Goal: Information Seeking & Learning: Find specific fact

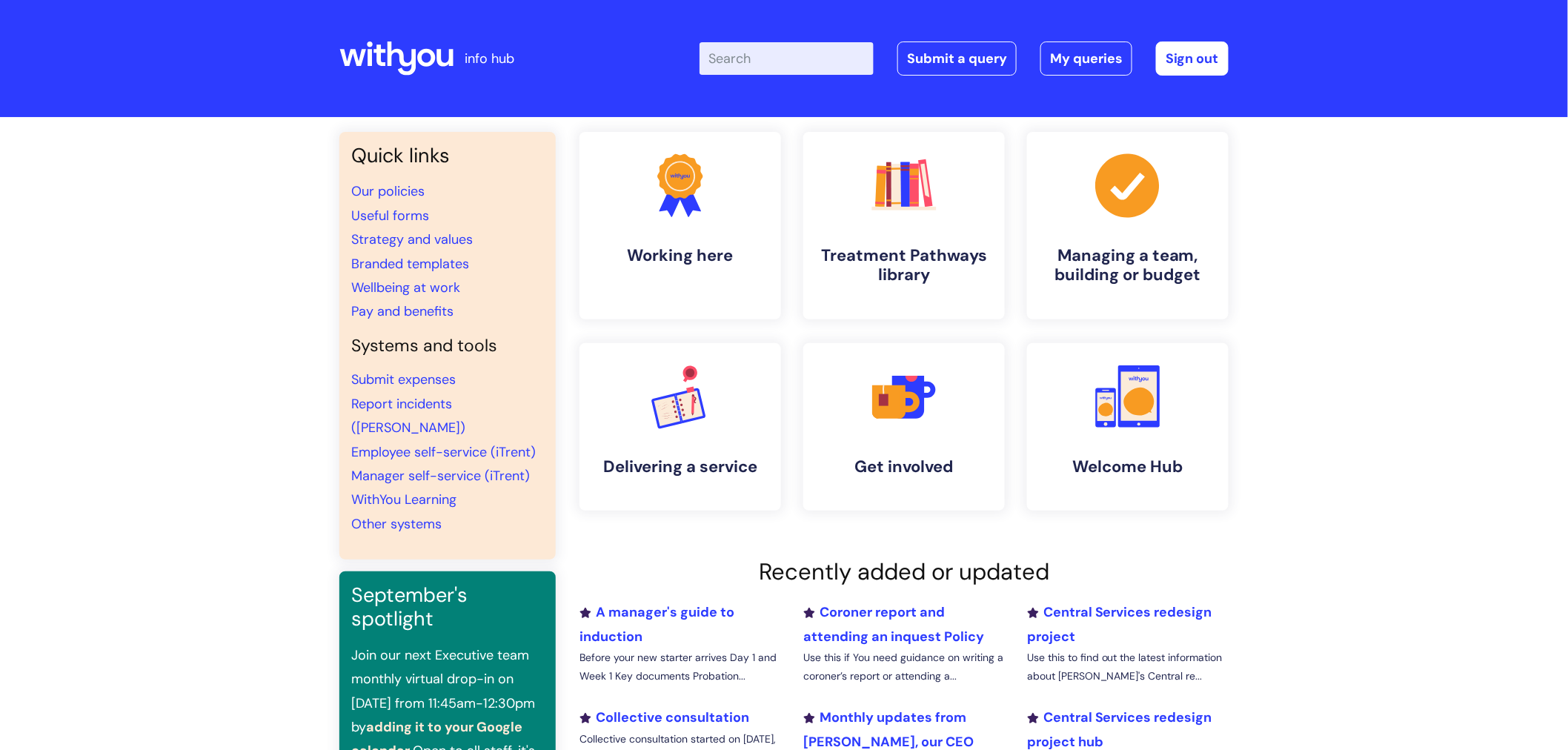
click at [792, 57] on input "Enter your search term here..." at bounding box center [787, 58] width 174 height 33
type input "our pay struc"
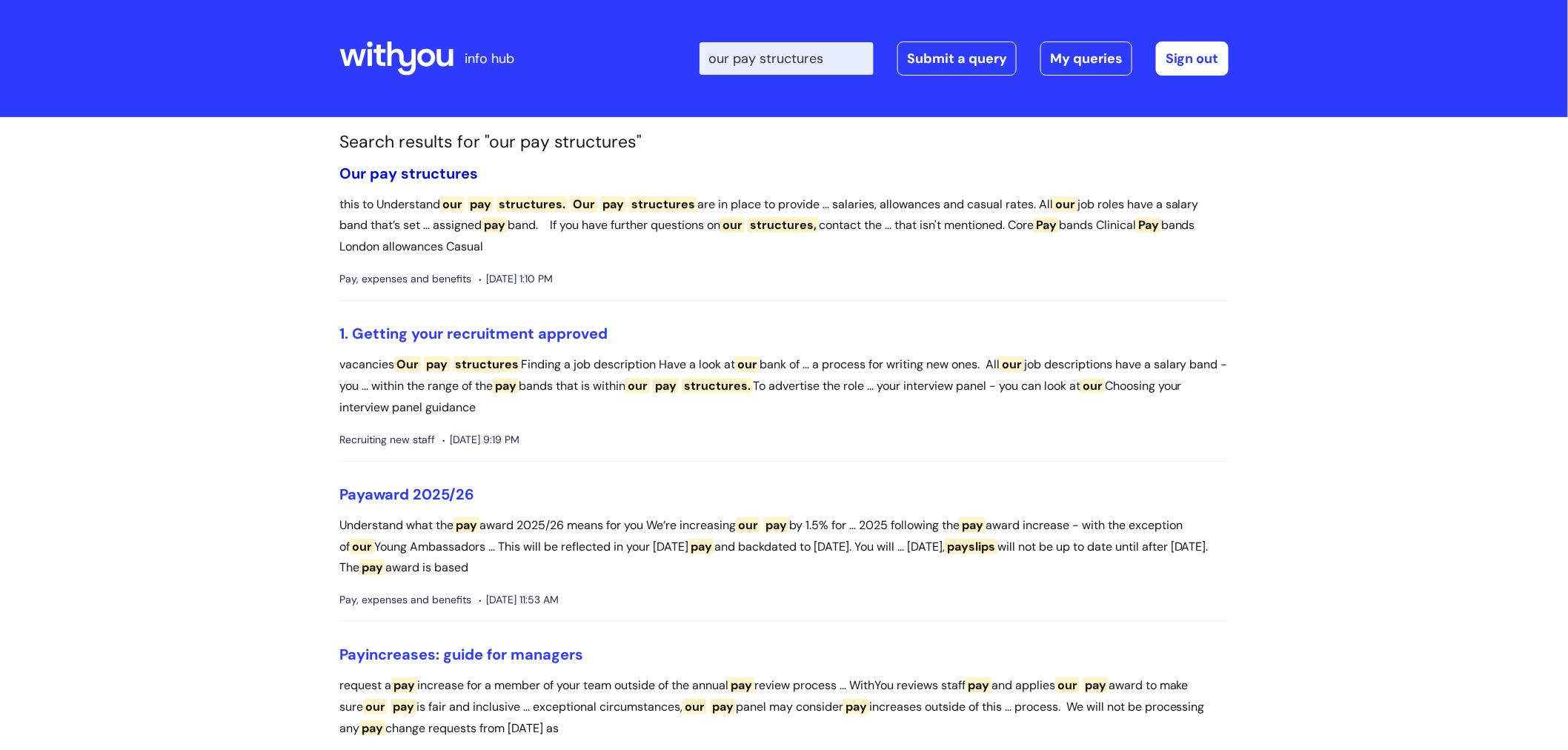
click at [402, 164] on span "structures" at bounding box center [439, 174] width 77 height 19
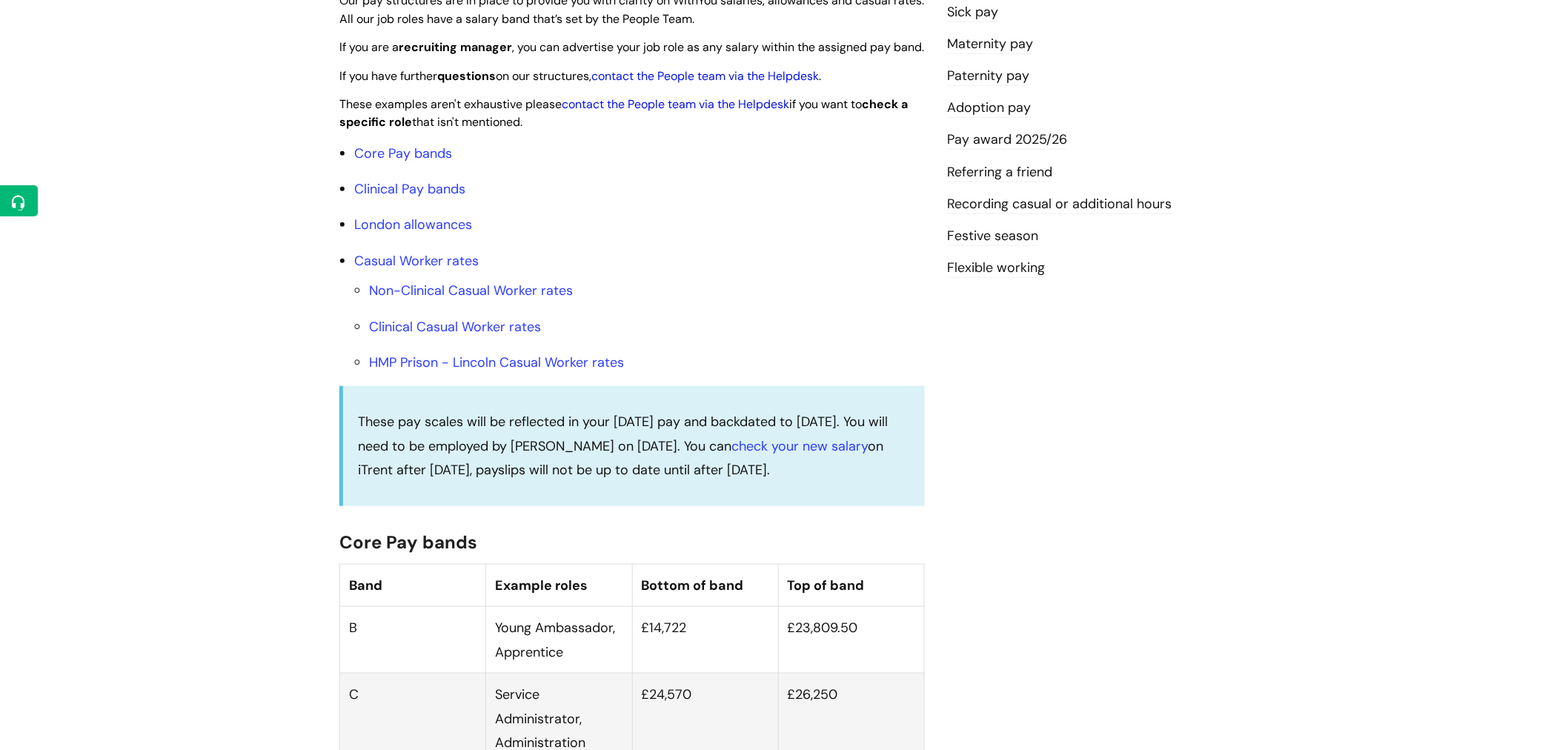
scroll to position [412, 0]
click at [426, 196] on link "Clinical Pay bands" at bounding box center [410, 187] width 111 height 18
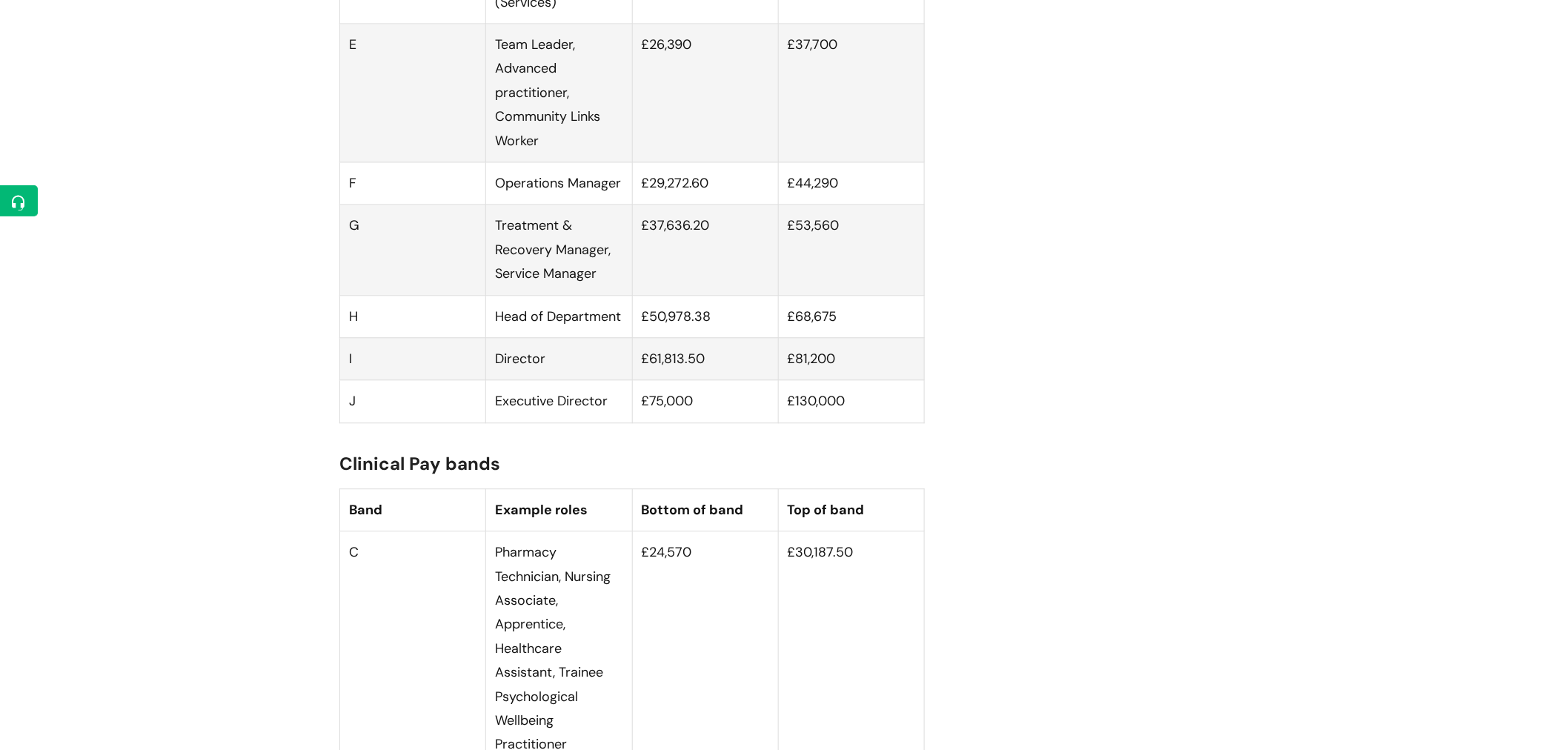
scroll to position [1309, 0]
